Goal: Navigation & Orientation: Find specific page/section

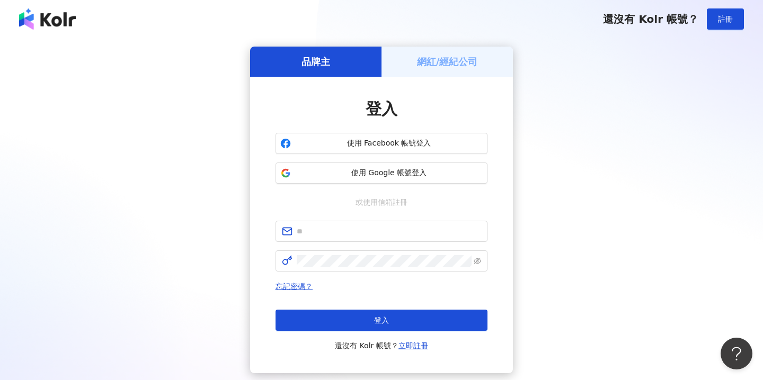
click at [615, 92] on div "品牌主 網紅/經紀公司 登入 使用 Facebook 帳號登入 使用 Google 帳號登入 或使用信箱註冊 忘記密碼？ 登入 還沒有 Kolr 帳號？ 立即…" at bounding box center [381, 210] width 737 height 327
click at [186, 83] on div "品牌主 網紅/經紀公司 登入 使用 Facebook 帳號登入 使用 Google 帳號登入 或使用信箱註冊 忘記密碼？ 登入 還沒有 Kolr 帳號？ 立即…" at bounding box center [381, 210] width 737 height 327
click at [458, 69] on div "網紅/經紀公司" at bounding box center [446, 62] width 131 height 30
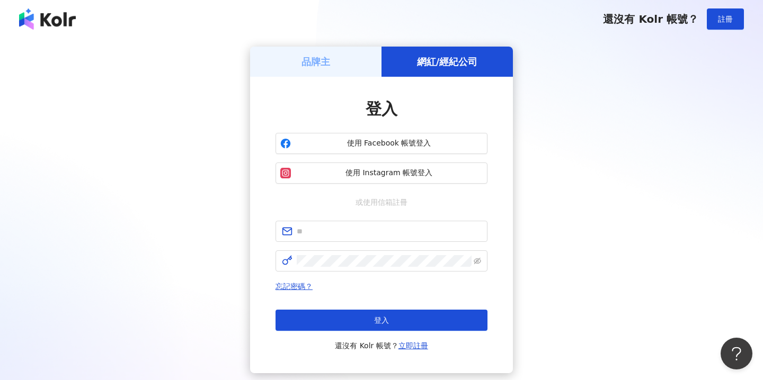
click at [314, 70] on div "品牌主" at bounding box center [315, 62] width 131 height 30
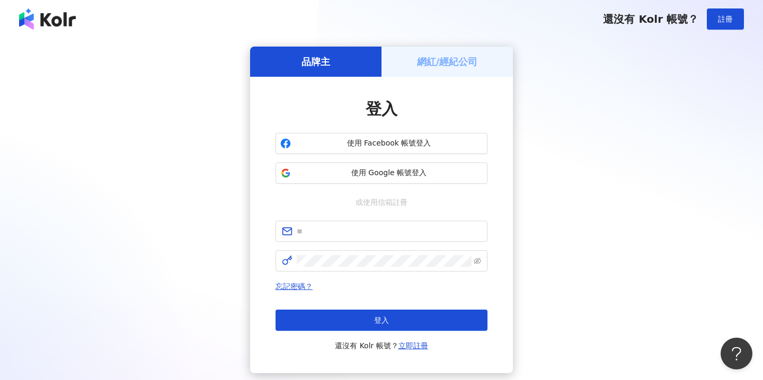
click at [34, 17] on img at bounding box center [47, 18] width 57 height 21
click at [78, 85] on div "品牌主 網紅/經紀公司 登入 使用 Facebook 帳號登入 使用 Google 帳號登入 或使用信箱註冊 忘記密碼？ 登入 還沒有 Kolr 帳號？ 立即…" at bounding box center [381, 210] width 737 height 327
click at [55, 24] on img at bounding box center [47, 18] width 57 height 21
